Goal: Task Accomplishment & Management: Manage account settings

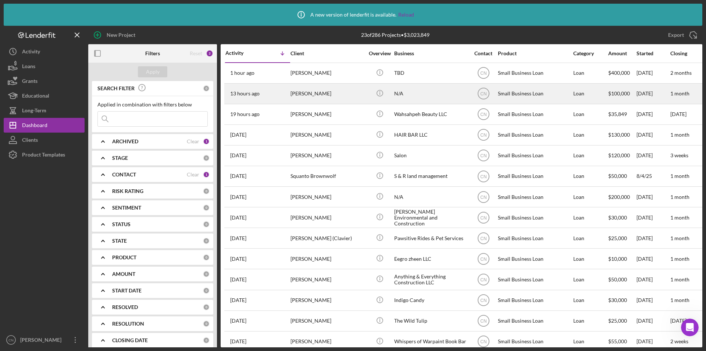
click at [295, 86] on div "[PERSON_NAME]" at bounding box center [328, 93] width 74 height 19
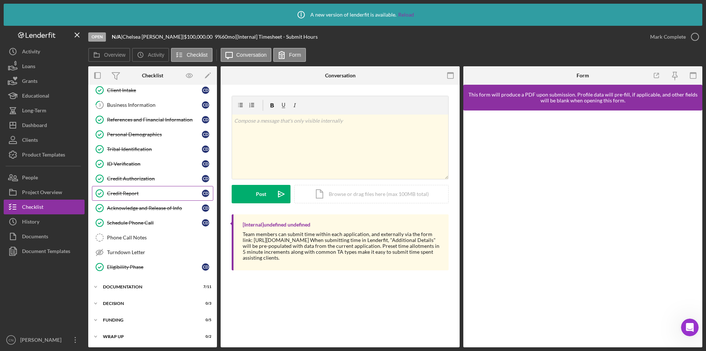
scroll to position [51, 0]
click at [116, 287] on div "Documentation" at bounding box center [155, 286] width 105 height 4
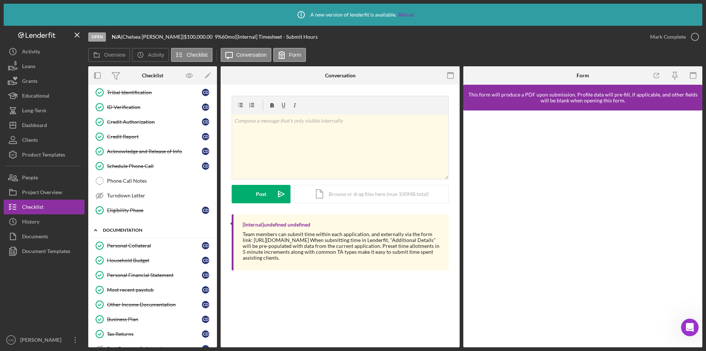
scroll to position [198, 0]
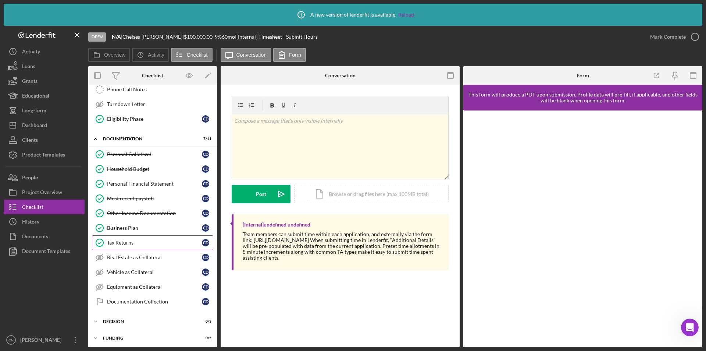
click at [126, 244] on div "Tax Returns" at bounding box center [154, 242] width 95 height 6
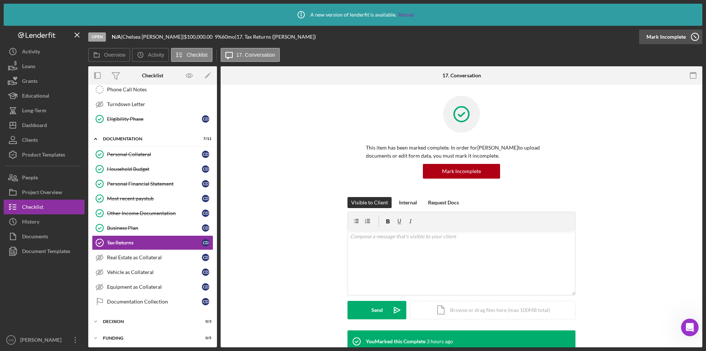
click at [698, 38] on icon "button" at bounding box center [695, 37] width 18 height 18
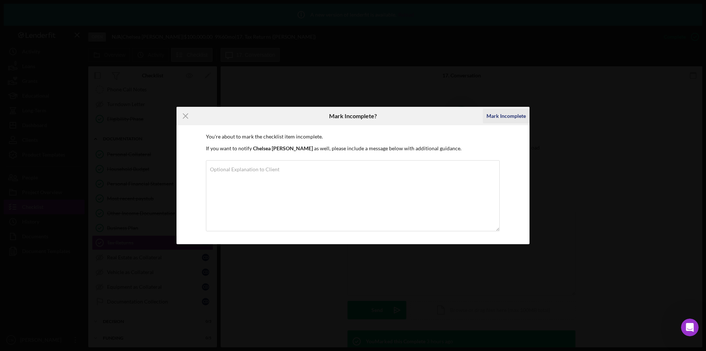
click at [504, 117] on div "Mark Incomplete" at bounding box center [506, 116] width 39 height 15
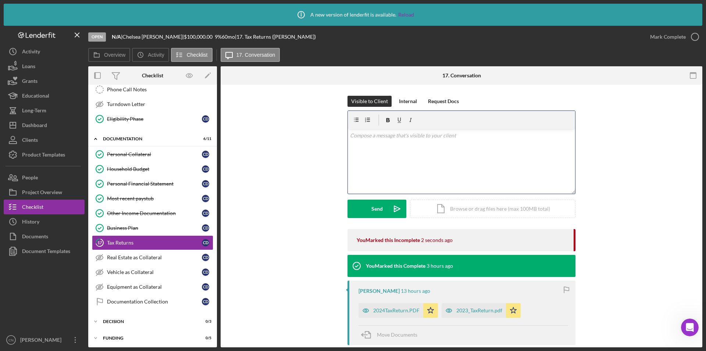
click at [399, 154] on div "v Color teal Color pink Remove color Add row above Add row below Add column bef…" at bounding box center [461, 161] width 227 height 64
click at [373, 202] on div "Send" at bounding box center [376, 208] width 11 height 18
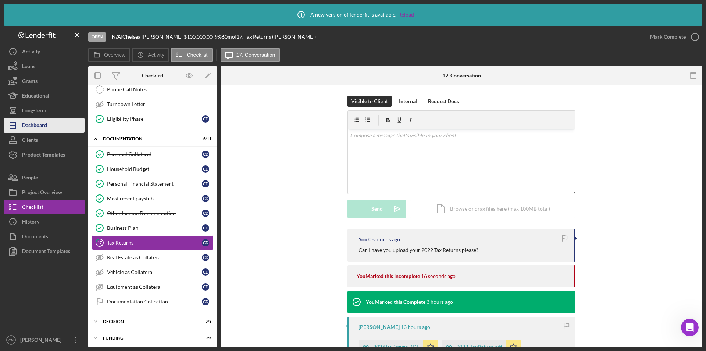
click at [29, 124] on div "Dashboard" at bounding box center [34, 126] width 25 height 17
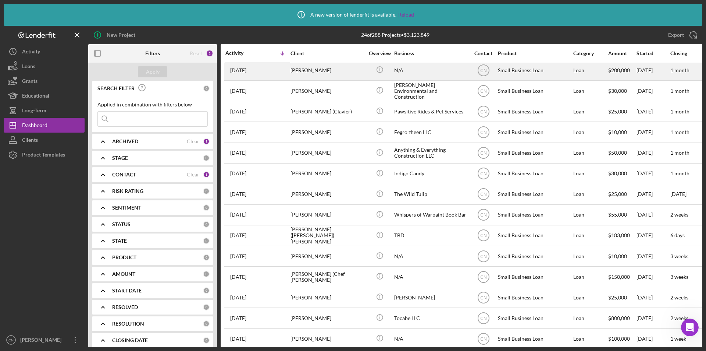
scroll to position [220, 0]
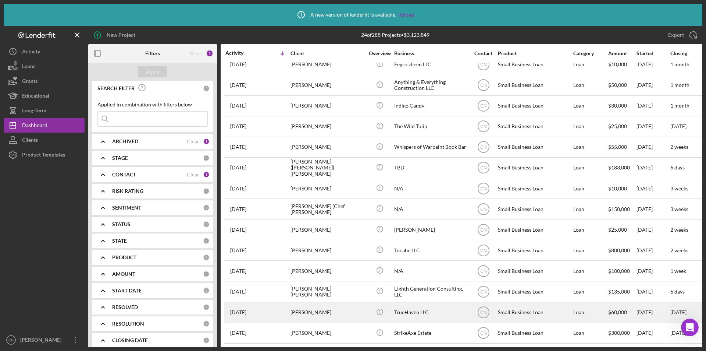
click at [302, 303] on div "[PERSON_NAME]" at bounding box center [328, 311] width 74 height 19
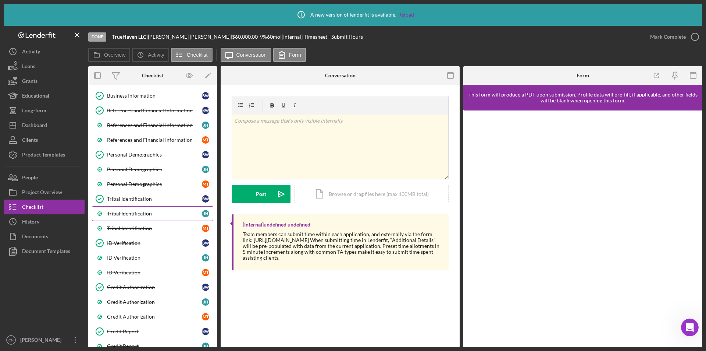
scroll to position [147, 0]
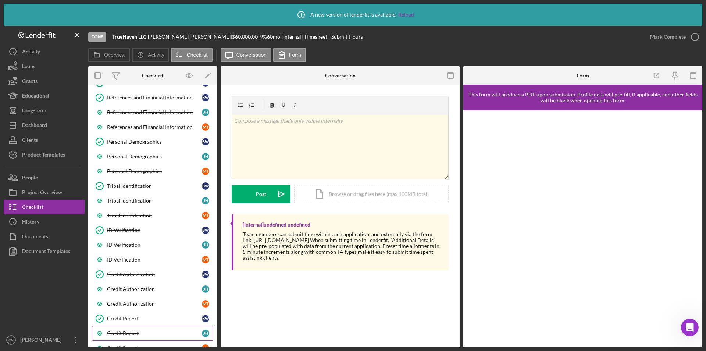
click at [134, 329] on link "Credit Report [PERSON_NAME]" at bounding box center [152, 333] width 121 height 15
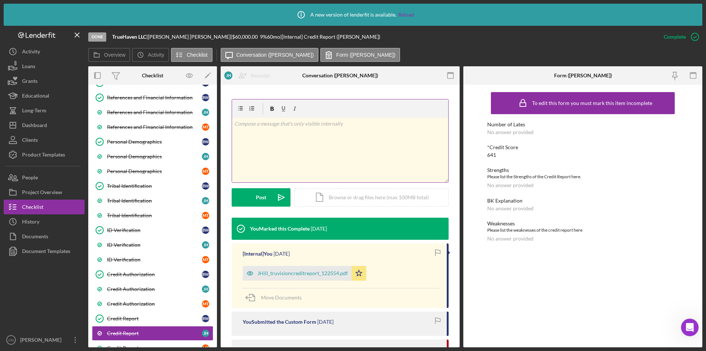
scroll to position [110, 0]
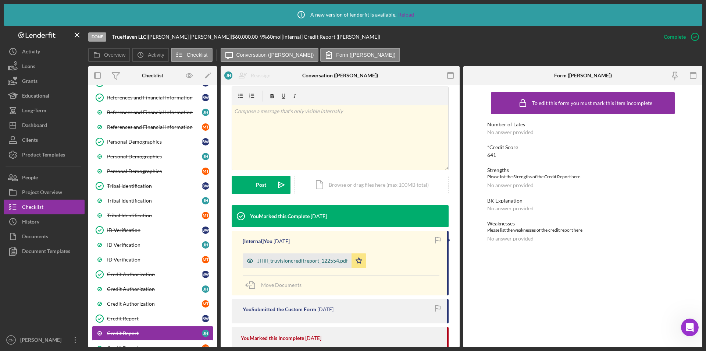
click at [313, 263] on div "JHill_truvisioncreditreport_122554.pdf" at bounding box center [297, 260] width 109 height 15
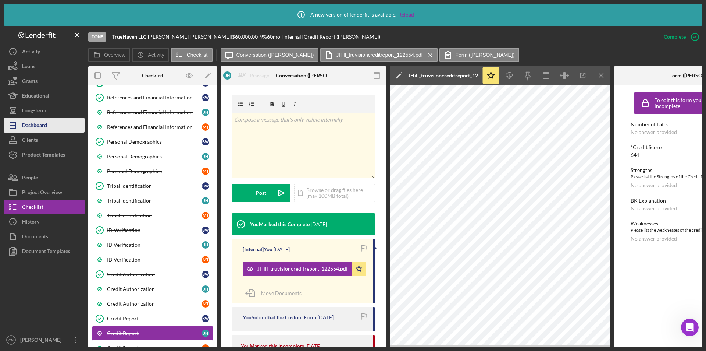
click at [43, 125] on div "Dashboard" at bounding box center [34, 126] width 25 height 17
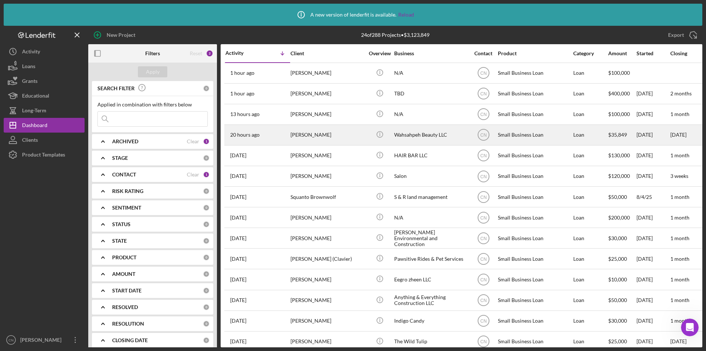
click at [305, 134] on div "[PERSON_NAME]" at bounding box center [328, 134] width 74 height 19
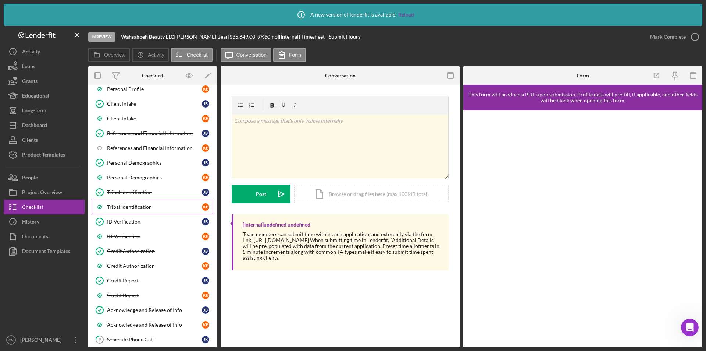
scroll to position [74, 0]
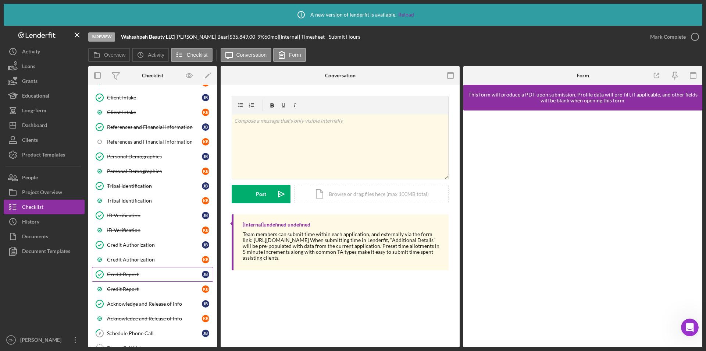
click at [127, 274] on div "Credit Report" at bounding box center [154, 274] width 95 height 6
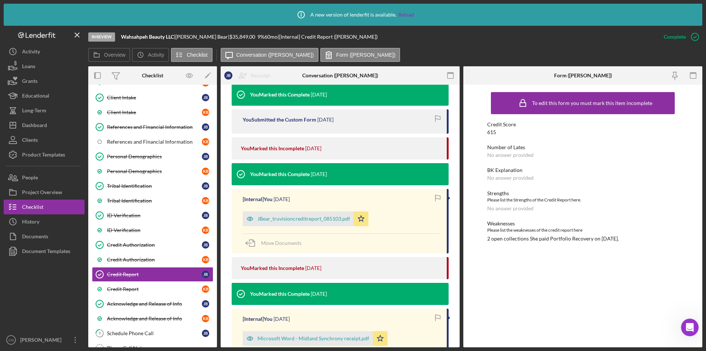
scroll to position [257, 0]
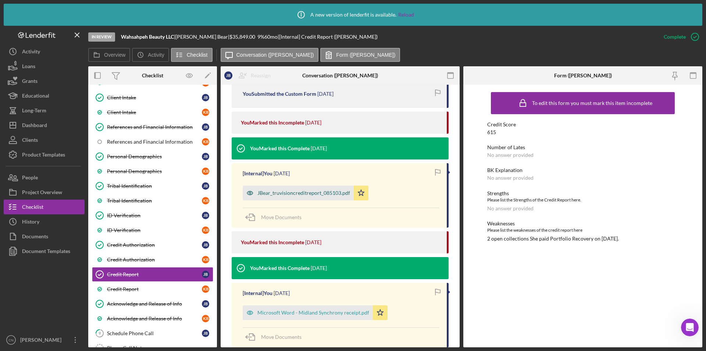
click at [284, 195] on div "JBear_truvisioncreditreport_085103.pdf" at bounding box center [303, 193] width 93 height 6
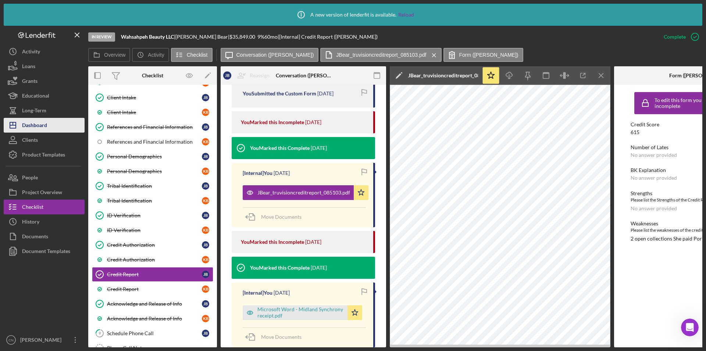
drag, startPoint x: 48, startPoint y: 125, endPoint x: 57, endPoint y: 125, distance: 9.2
click at [48, 125] on button "Icon/Dashboard Dashboard" at bounding box center [44, 125] width 81 height 15
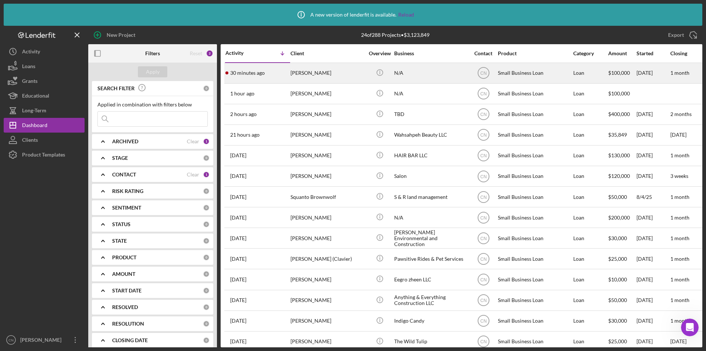
click at [309, 72] on div "[PERSON_NAME]" at bounding box center [328, 72] width 74 height 19
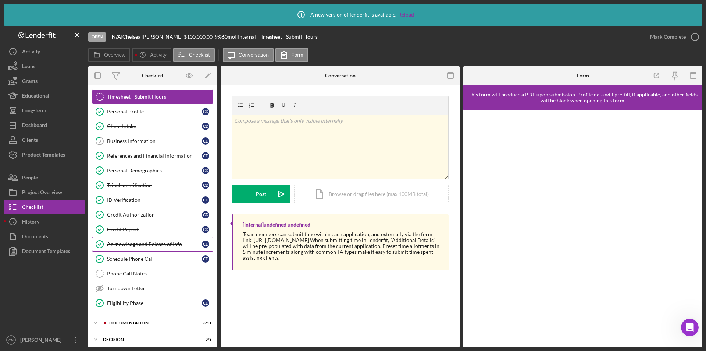
scroll to position [51, 0]
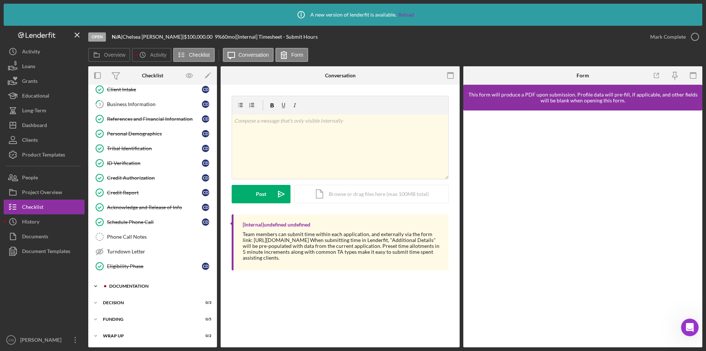
click at [124, 286] on div "Documentation" at bounding box center [158, 286] width 99 height 4
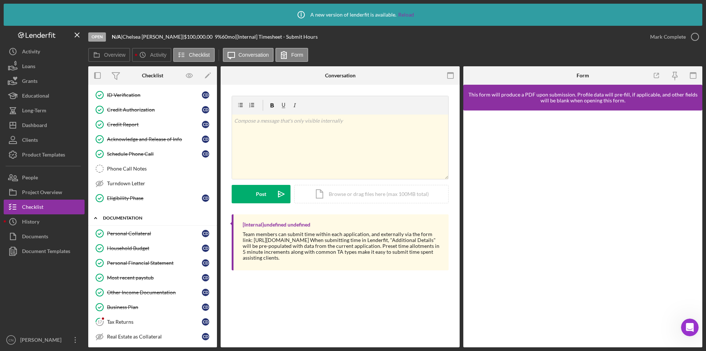
scroll to position [198, 0]
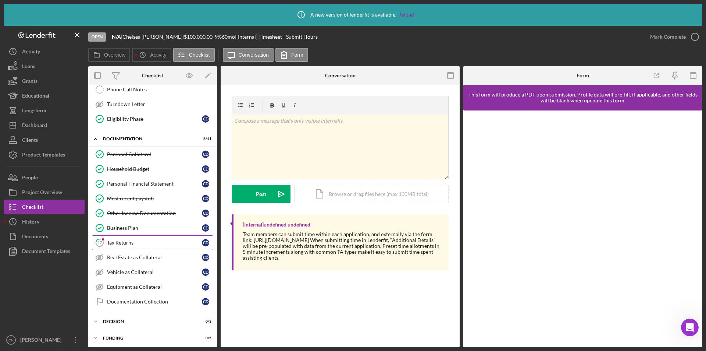
click at [122, 243] on div "Tax Returns" at bounding box center [154, 242] width 95 height 6
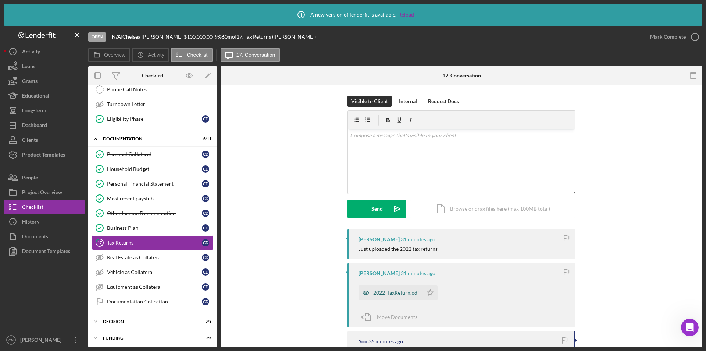
click at [413, 293] on div "2022_TaxReturn.pdf" at bounding box center [396, 292] width 46 height 6
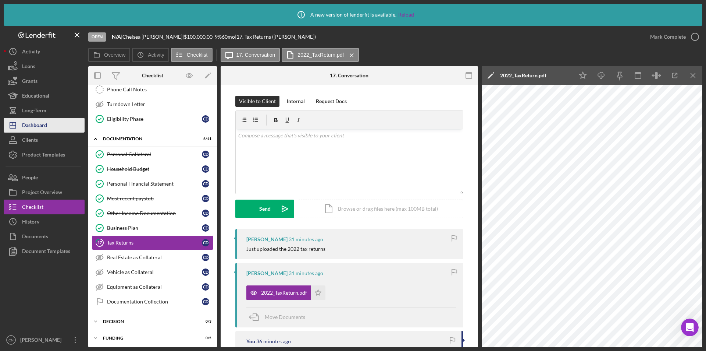
click at [22, 125] on icon "Icon/Dashboard" at bounding box center [13, 125] width 18 height 18
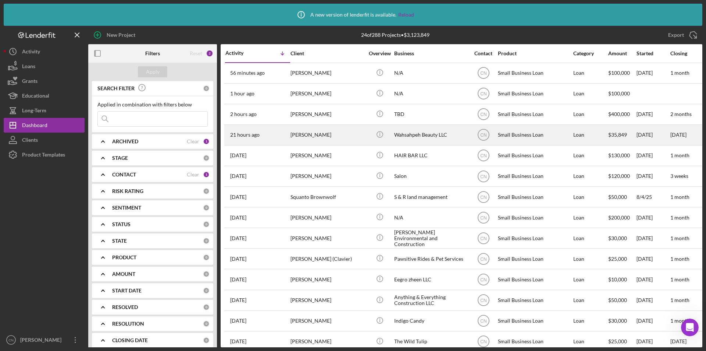
click at [309, 129] on div "[PERSON_NAME]" at bounding box center [328, 134] width 74 height 19
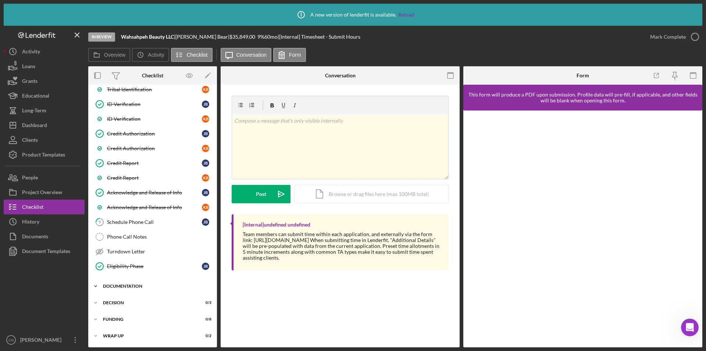
click at [122, 283] on div "Icon/Expander Documentation 7 / 18" at bounding box center [152, 285] width 129 height 15
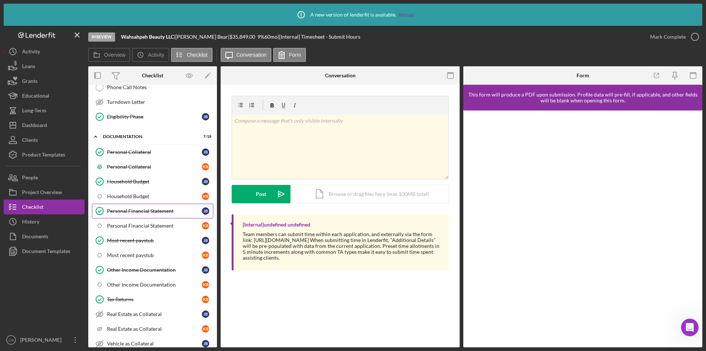
scroll to position [405, 0]
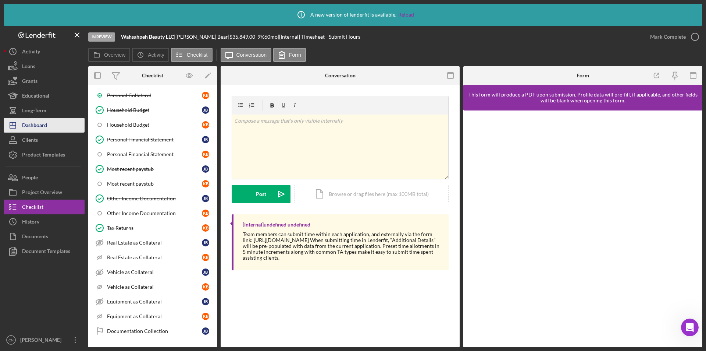
click at [49, 127] on button "Icon/Dashboard Dashboard" at bounding box center [44, 125] width 81 height 15
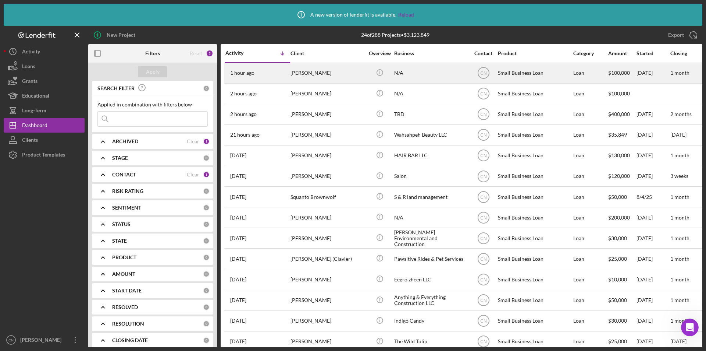
click at [298, 69] on div "[PERSON_NAME]" at bounding box center [328, 72] width 74 height 19
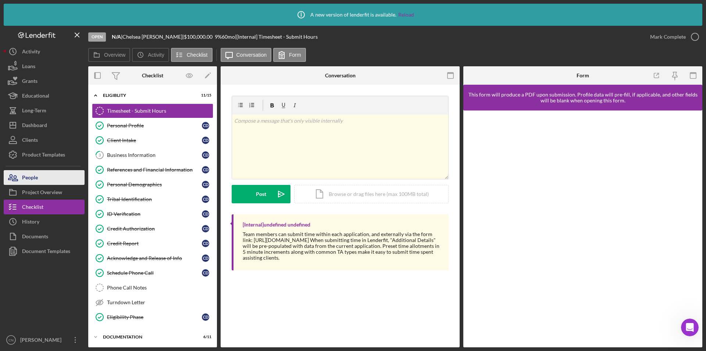
click at [35, 181] on div "People" at bounding box center [30, 178] width 16 height 17
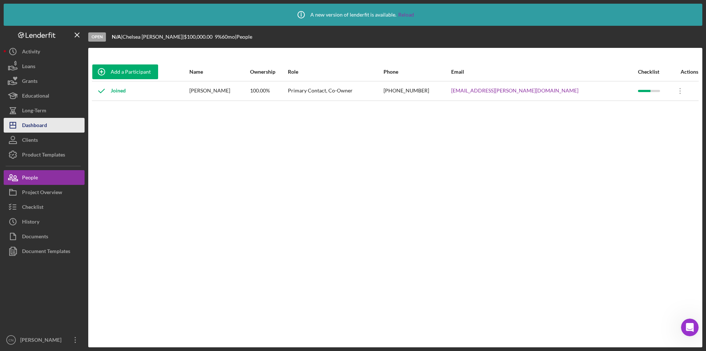
click at [39, 122] on div "Dashboard" at bounding box center [34, 126] width 25 height 17
